Goal: Task Accomplishment & Management: Complete application form

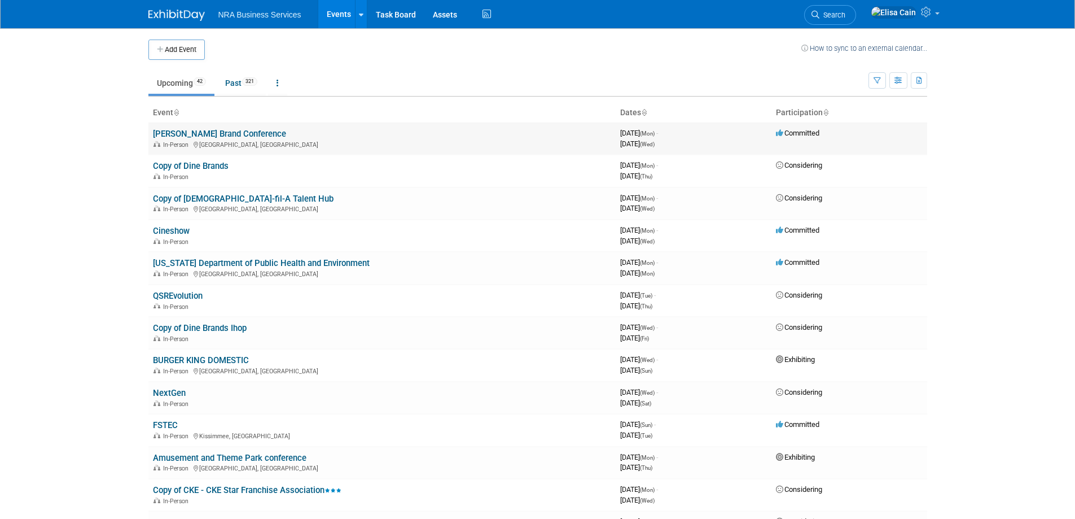
click at [397, 127] on td "Perkins Brand Conference In-Person Orlando, FL" at bounding box center [381, 139] width 467 height 32
click at [198, 357] on link "BURGER KING DOMESTIC" at bounding box center [201, 360] width 96 height 10
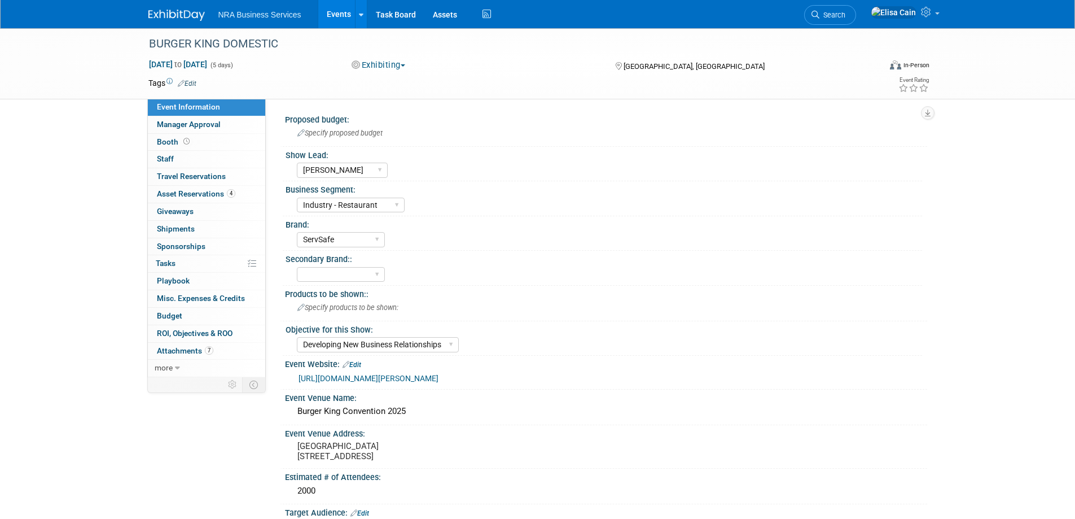
select select "[PERSON_NAME]"
select select "Industry - Restaurant"
select select "ServSafe"
select select "Developing New Business Relationships"
click at [346, 16] on link "Events" at bounding box center [338, 14] width 41 height 28
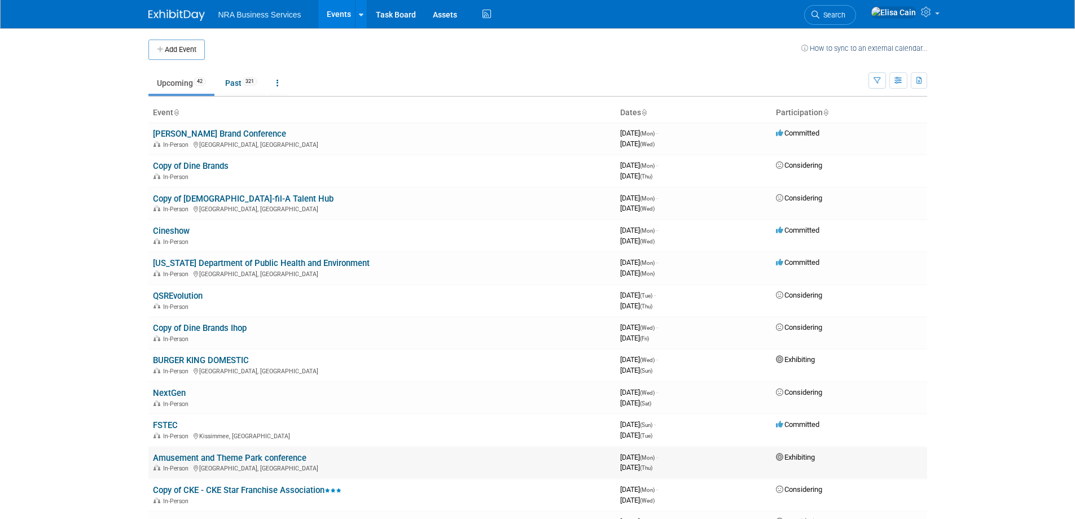
click at [225, 468] on div "In-Person Salt Lake City, UT" at bounding box center [382, 467] width 458 height 9
click at [219, 458] on link "Amusement and Theme Park conference" at bounding box center [230, 458] width 154 height 10
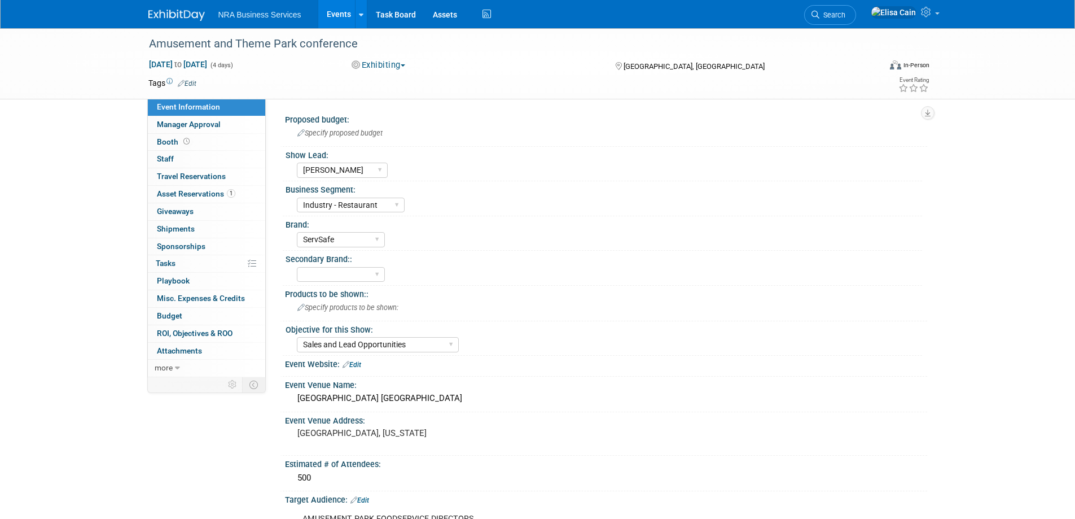
select select "[PERSON_NAME]"
select select "Industry - Restaurant"
select select "ServSafe"
select select "Sales and Lead Opportunities"
click at [178, 193] on span "Asset Reservations 1" at bounding box center [196, 193] width 78 height 9
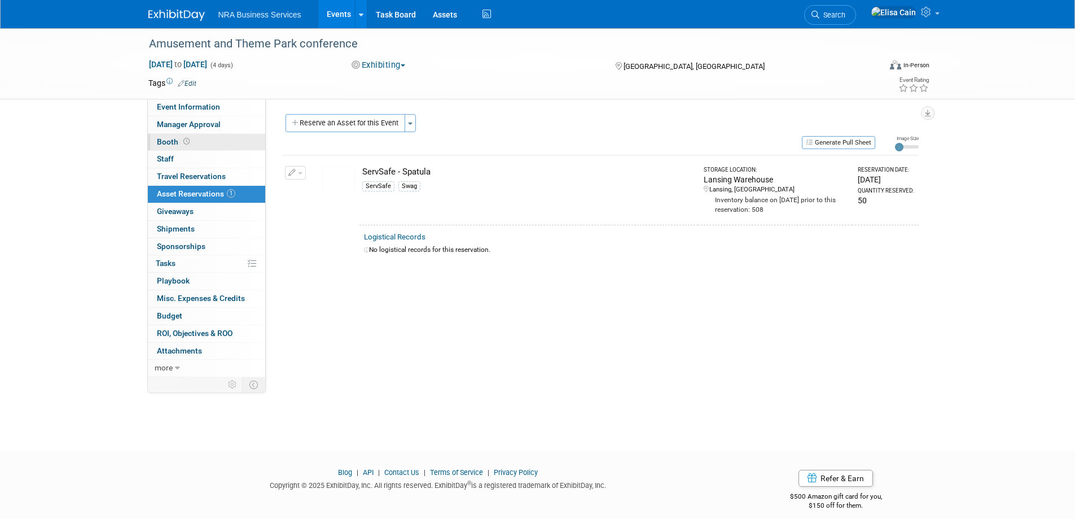
click at [162, 142] on span "Booth" at bounding box center [174, 141] width 35 height 9
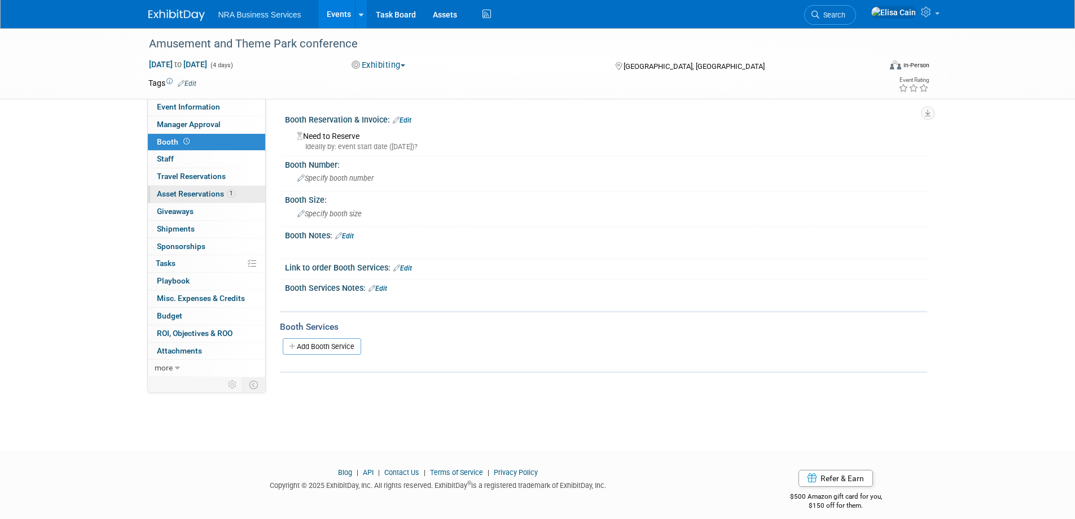
click at [188, 195] on span "Asset Reservations 1" at bounding box center [196, 193] width 78 height 9
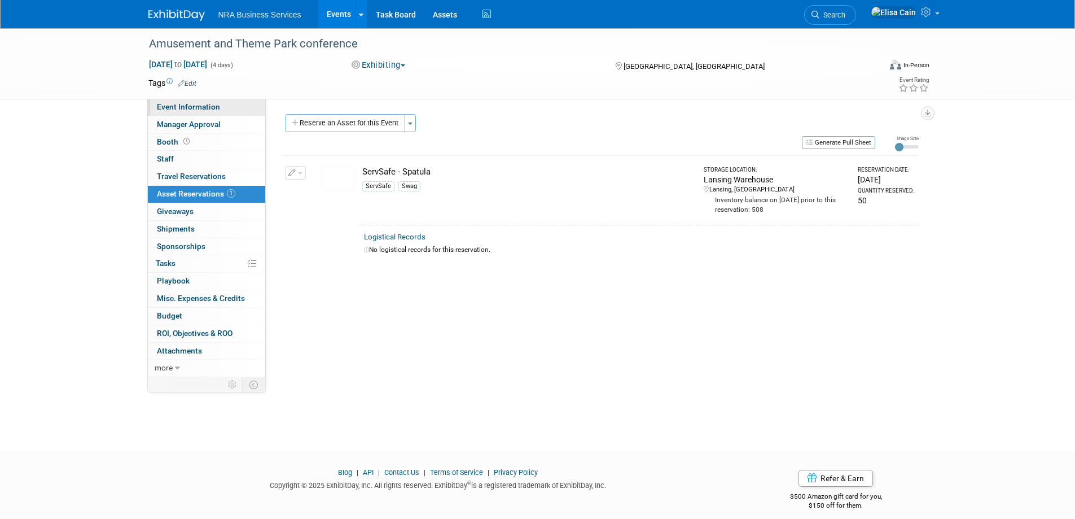
click at [172, 107] on span "Event Information" at bounding box center [188, 106] width 63 height 9
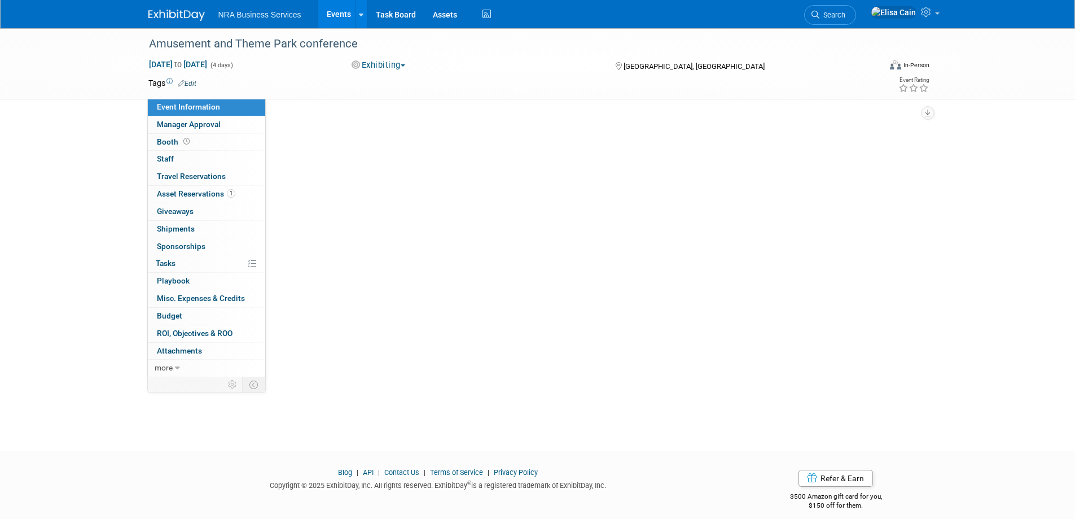
select select "[PERSON_NAME]"
select select "Industry - Restaurant"
select select "ServSafe"
select select "Sales and Lead Opportunities"
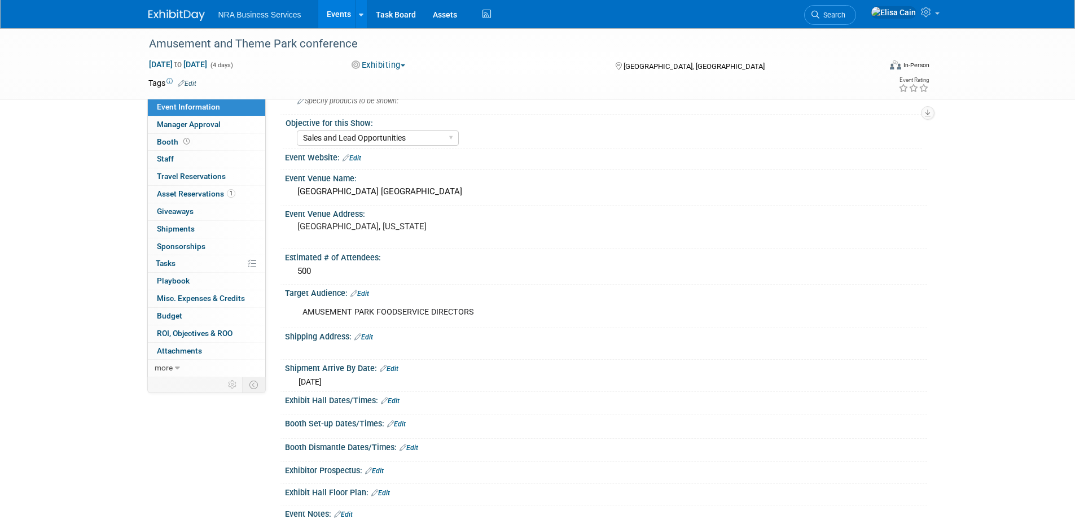
scroll to position [226, 0]
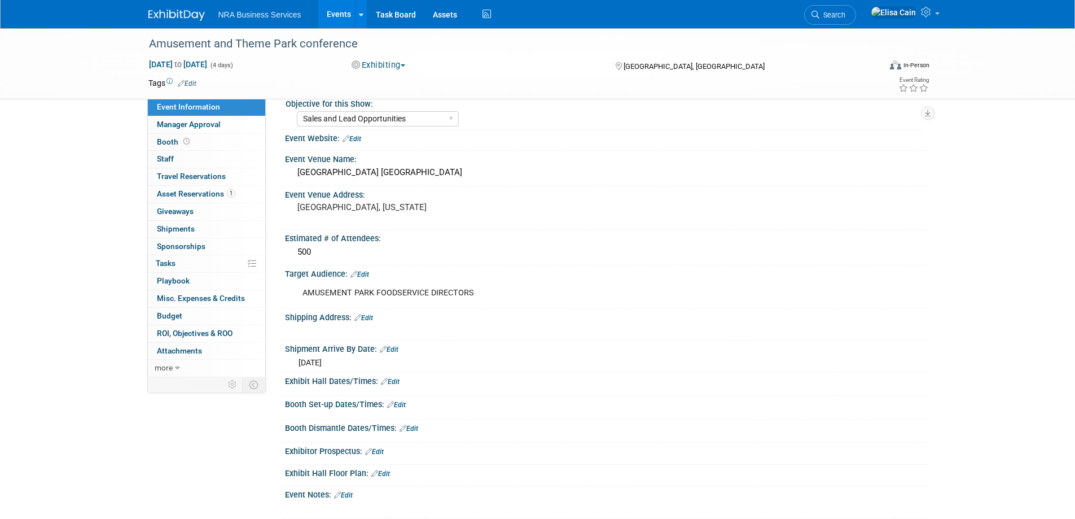
click at [369, 317] on link "Edit" at bounding box center [364, 318] width 19 height 8
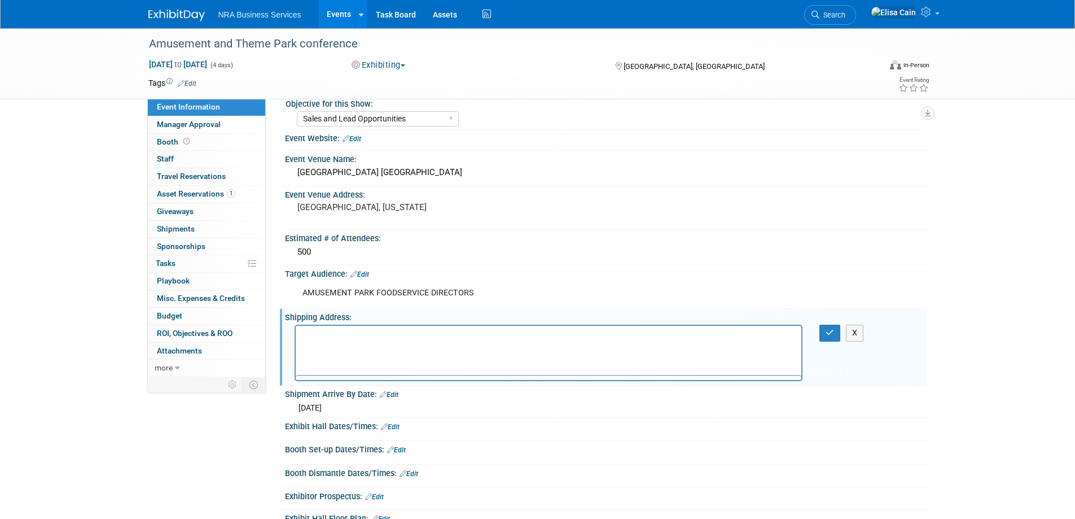
scroll to position [0, 0]
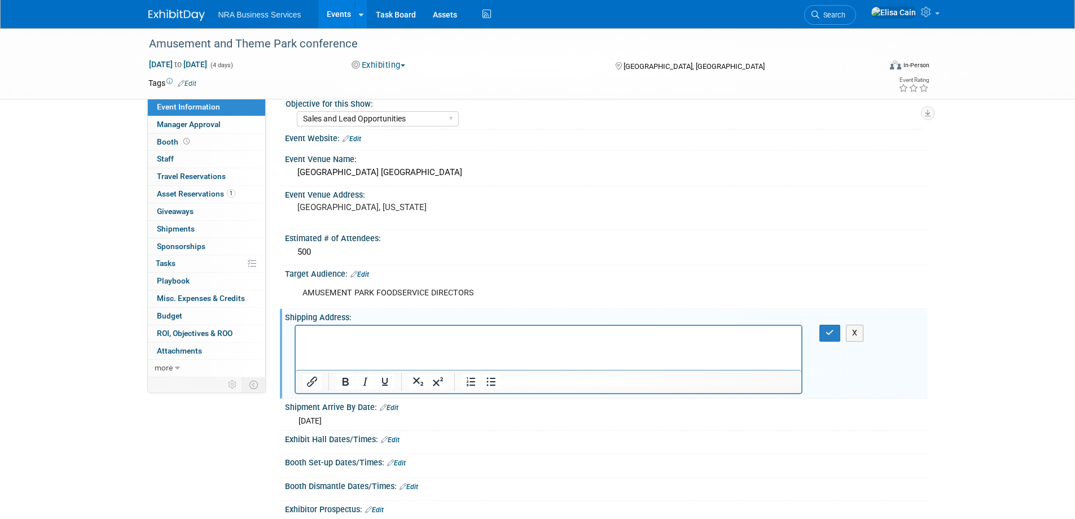
click at [336, 340] on p "Rich Text Area. Press ALT-0 for help." at bounding box center [548, 335] width 493 height 11
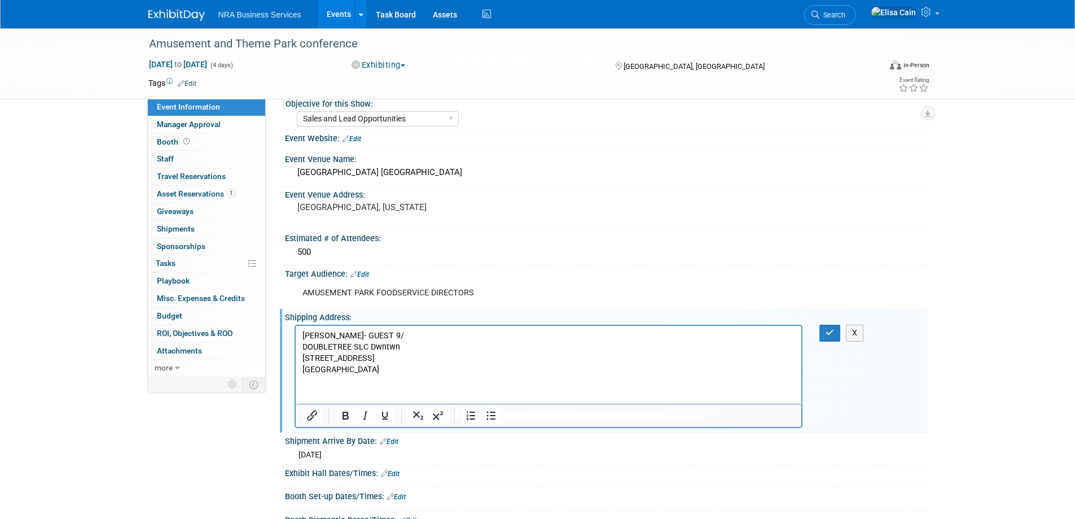
click at [384, 335] on p "[PERSON_NAME]- GUEST 9/" at bounding box center [548, 335] width 493 height 11
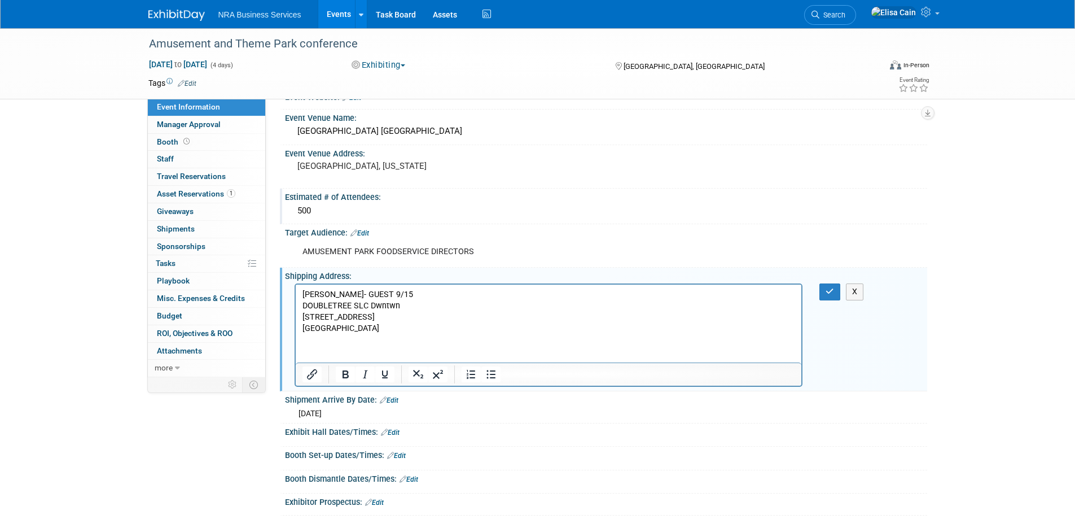
scroll to position [282, 0]
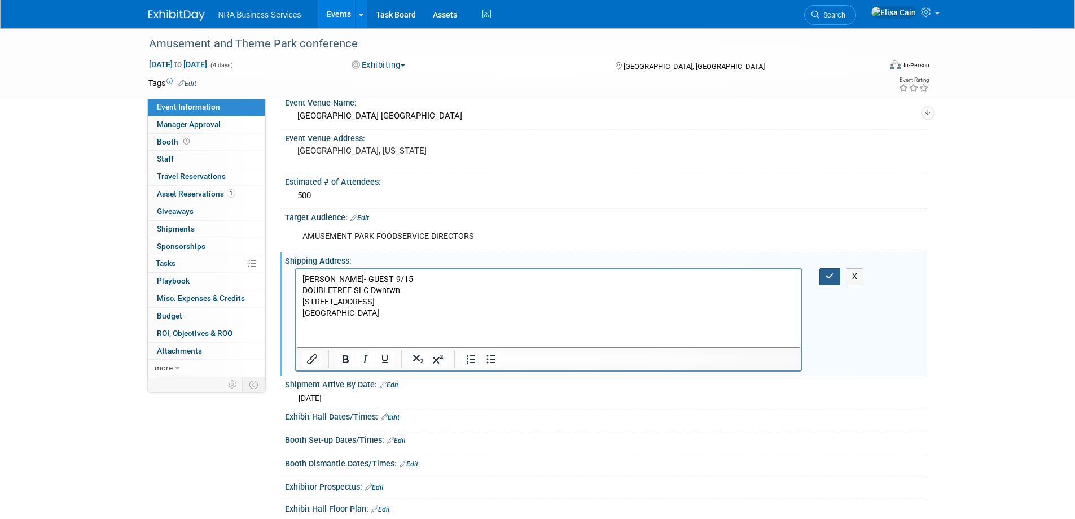
click at [836, 278] on button "button" at bounding box center [830, 276] width 21 height 16
